Goal: Find specific page/section

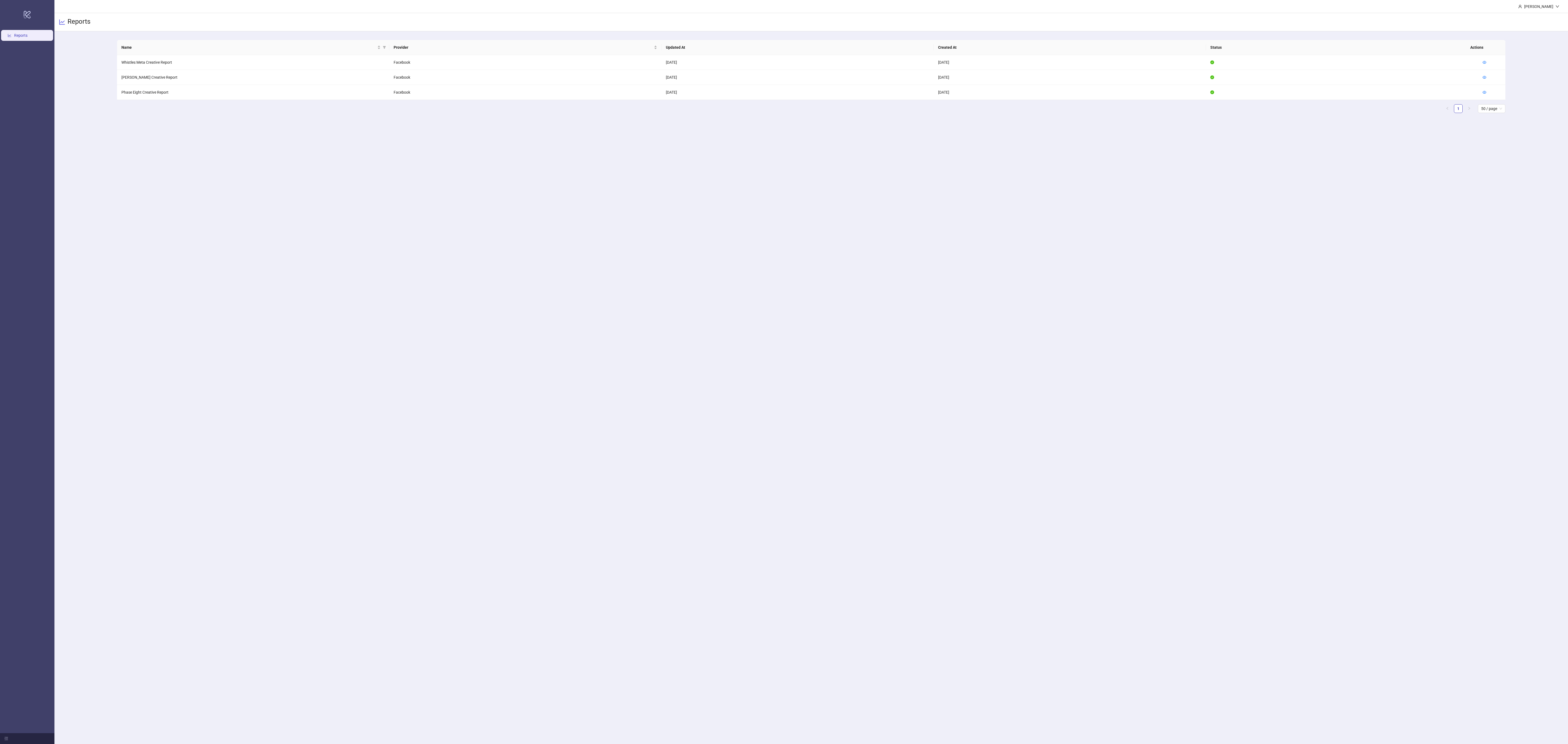
click at [555, 258] on main "Sonya Susta Reports Name Provider Updated At Created At Status Actions Whistles…" at bounding box center [811, 372] width 1514 height 744
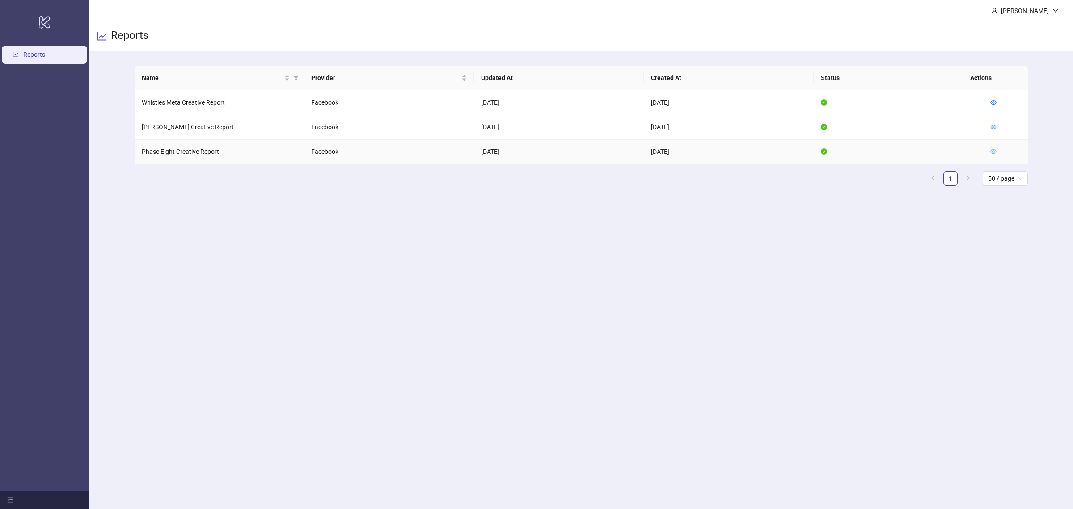
click at [994, 148] on icon "eye" at bounding box center [994, 151] width 6 height 6
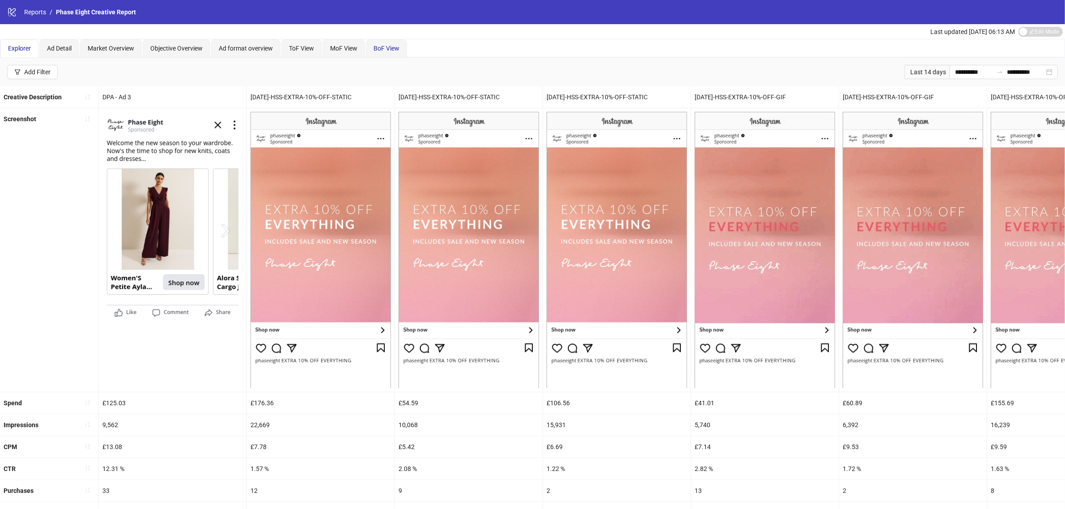
click at [398, 50] on span "BoF View" at bounding box center [386, 48] width 26 height 7
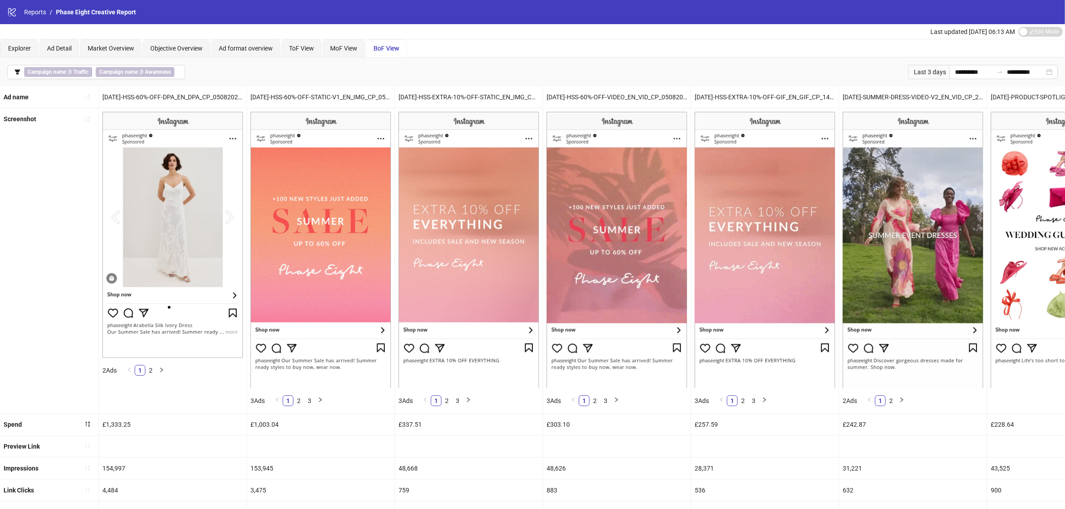
click at [613, 57] on div "Explorer Ad Detail Market Overview Objective Overview Ad format overview ToF Vi…" at bounding box center [532, 48] width 1064 height 18
